Goal: Transaction & Acquisition: Purchase product/service

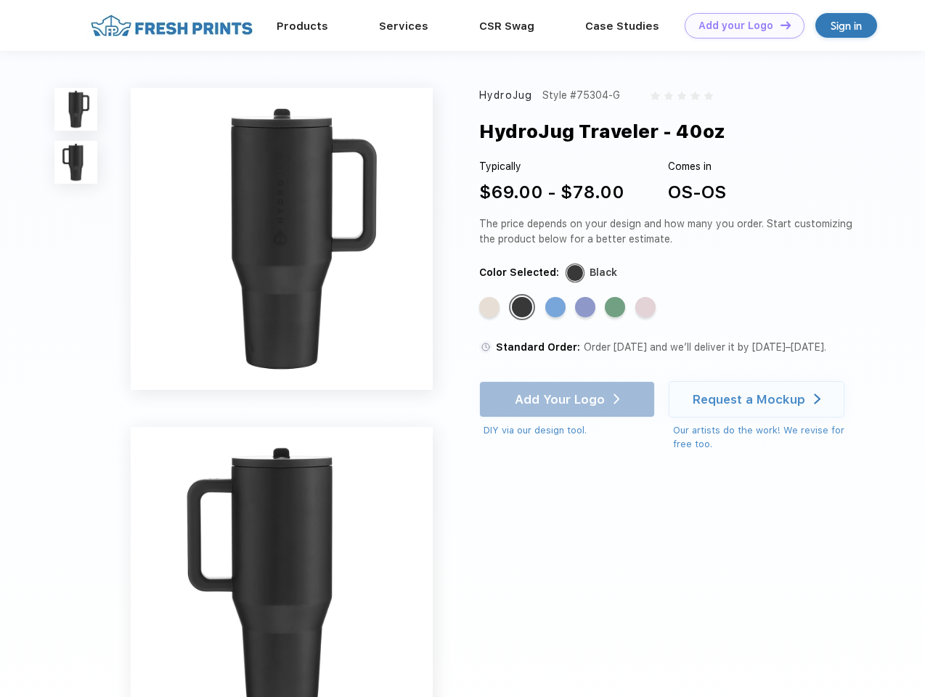
click at [740, 25] on link "Add your Logo Design Tool" at bounding box center [745, 25] width 120 height 25
click at [0, 0] on div "Design Tool" at bounding box center [0, 0] width 0 height 0
click at [779, 25] on link "Add your Logo Design Tool" at bounding box center [745, 25] width 120 height 25
click at [76, 109] on img at bounding box center [75, 109] width 43 height 43
click at [76, 163] on img at bounding box center [75, 162] width 43 height 43
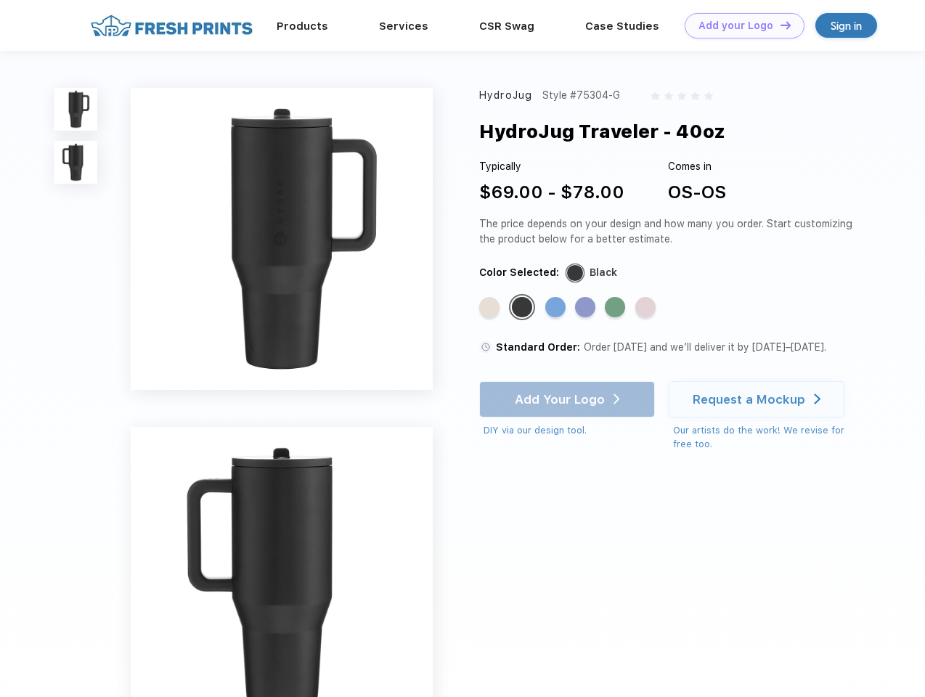
click at [491, 308] on div "Standard Color" at bounding box center [489, 307] width 20 height 20
click at [524, 308] on div "Standard Color" at bounding box center [522, 307] width 20 height 20
click at [557, 308] on div "Standard Color" at bounding box center [556, 307] width 20 height 20
click at [587, 308] on div "Standard Color" at bounding box center [585, 307] width 20 height 20
click at [617, 308] on div "Standard Color" at bounding box center [615, 307] width 20 height 20
